Goal: Book appointment/travel/reservation

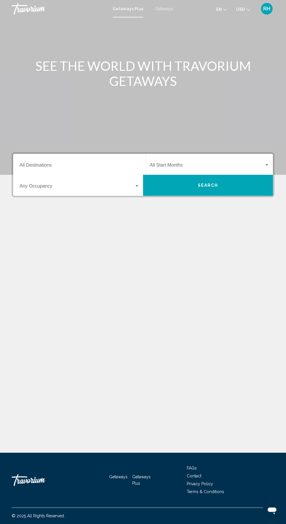
click at [71, 166] on input "Destination All Destinations" at bounding box center [80, 166] width 120 height 5
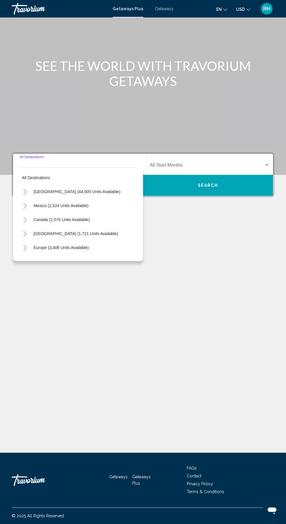
scroll to position [39, 0]
click at [81, 189] on span "[GEOGRAPHIC_DATA] (44,505 units available)" at bounding box center [77, 191] width 87 height 5
type input "**********"
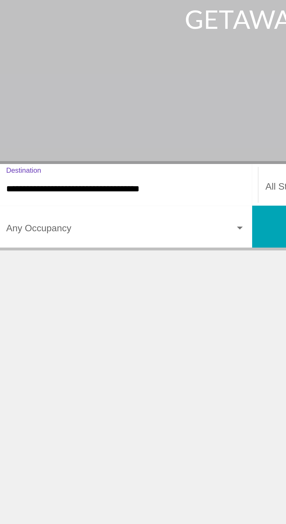
scroll to position [35, 0]
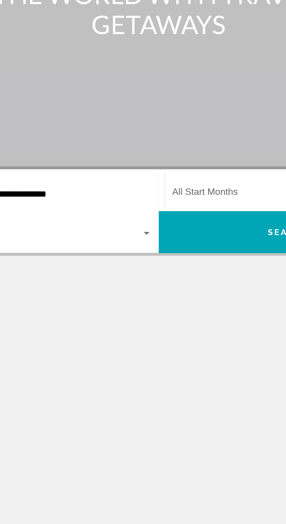
click at [175, 164] on span "Search widget" at bounding box center [207, 166] width 114 height 5
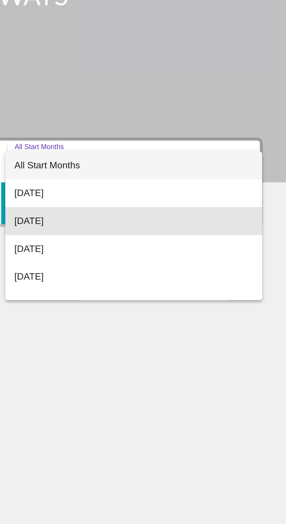
scroll to position [0, 0]
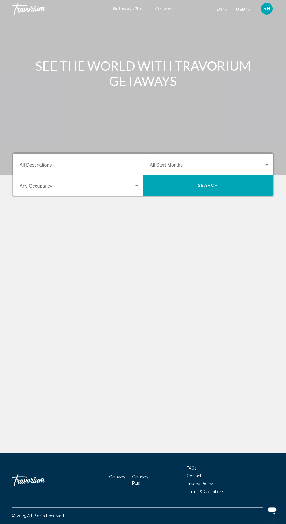
click at [166, 12] on div "Getaways Plus Getaways en English Español Français Italiano Português русский U…" at bounding box center [143, 9] width 286 height 12
click at [163, 13] on div "Getaways Plus Getaways en English Español Français Italiano Português русский U…" at bounding box center [143, 9] width 286 height 12
click at [158, 10] on span "Getaways" at bounding box center [164, 8] width 18 height 5
click at [89, 167] on input "Destination All Destinations" at bounding box center [80, 166] width 120 height 5
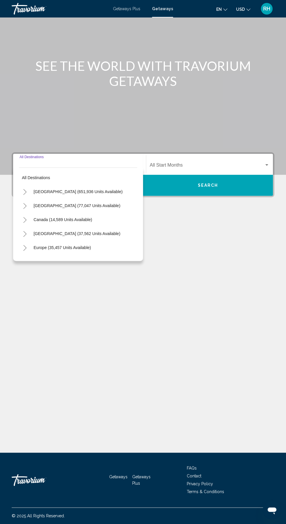
scroll to position [39, 0]
click at [94, 189] on span "United States (651,936 units available)" at bounding box center [78, 191] width 89 height 5
type input "**********"
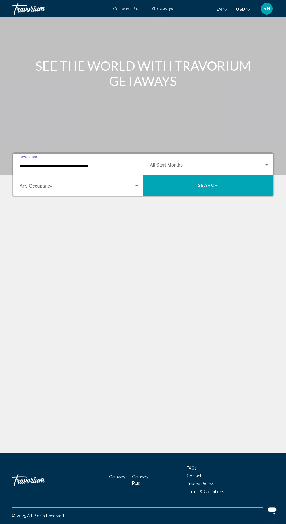
click at [206, 164] on span "Search widget" at bounding box center [207, 166] width 114 height 5
